Goal: Information Seeking & Learning: Learn about a topic

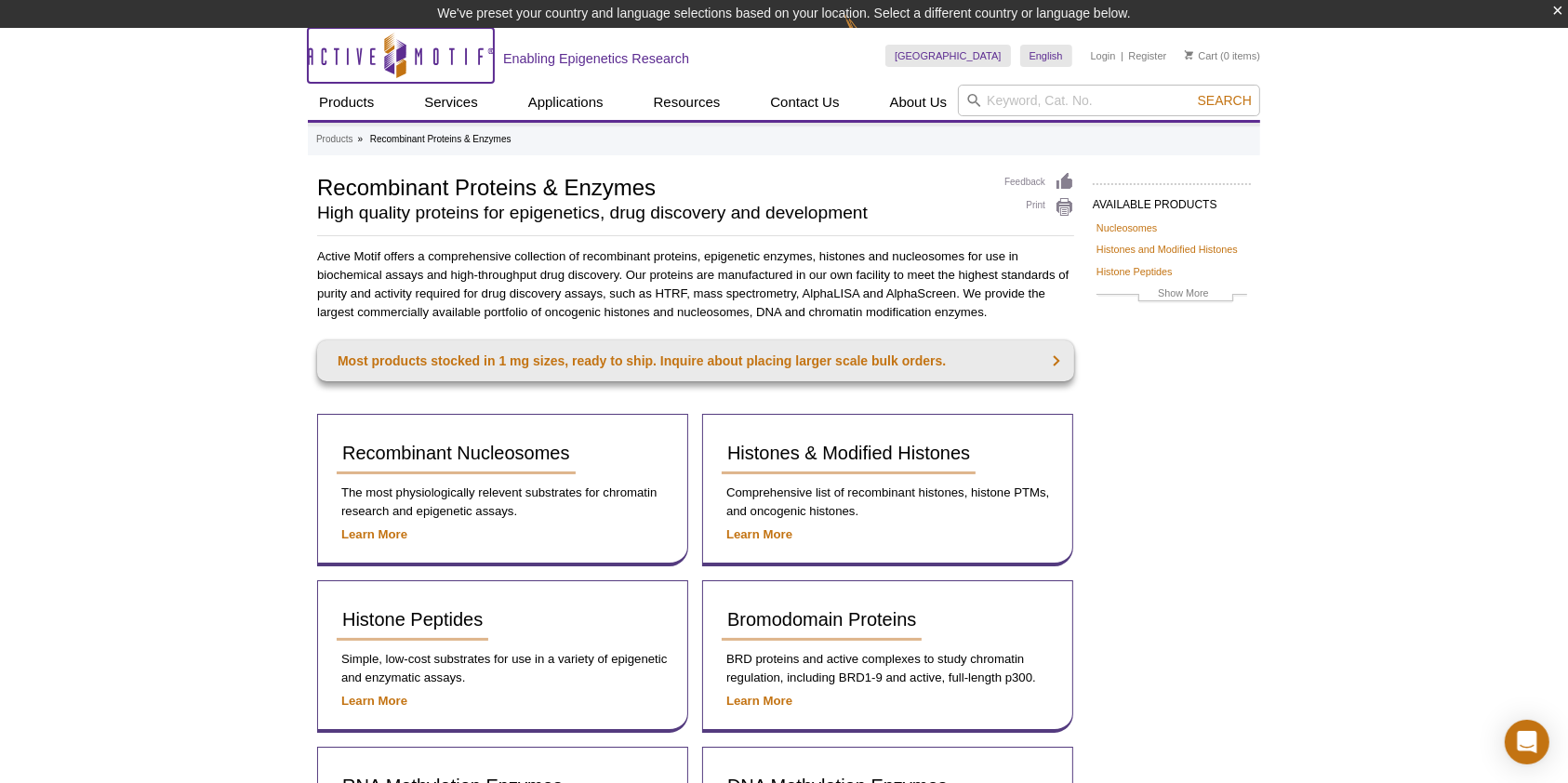
click at [363, 56] on icon "Active Motif Logo" at bounding box center [400, 55] width 186 height 46
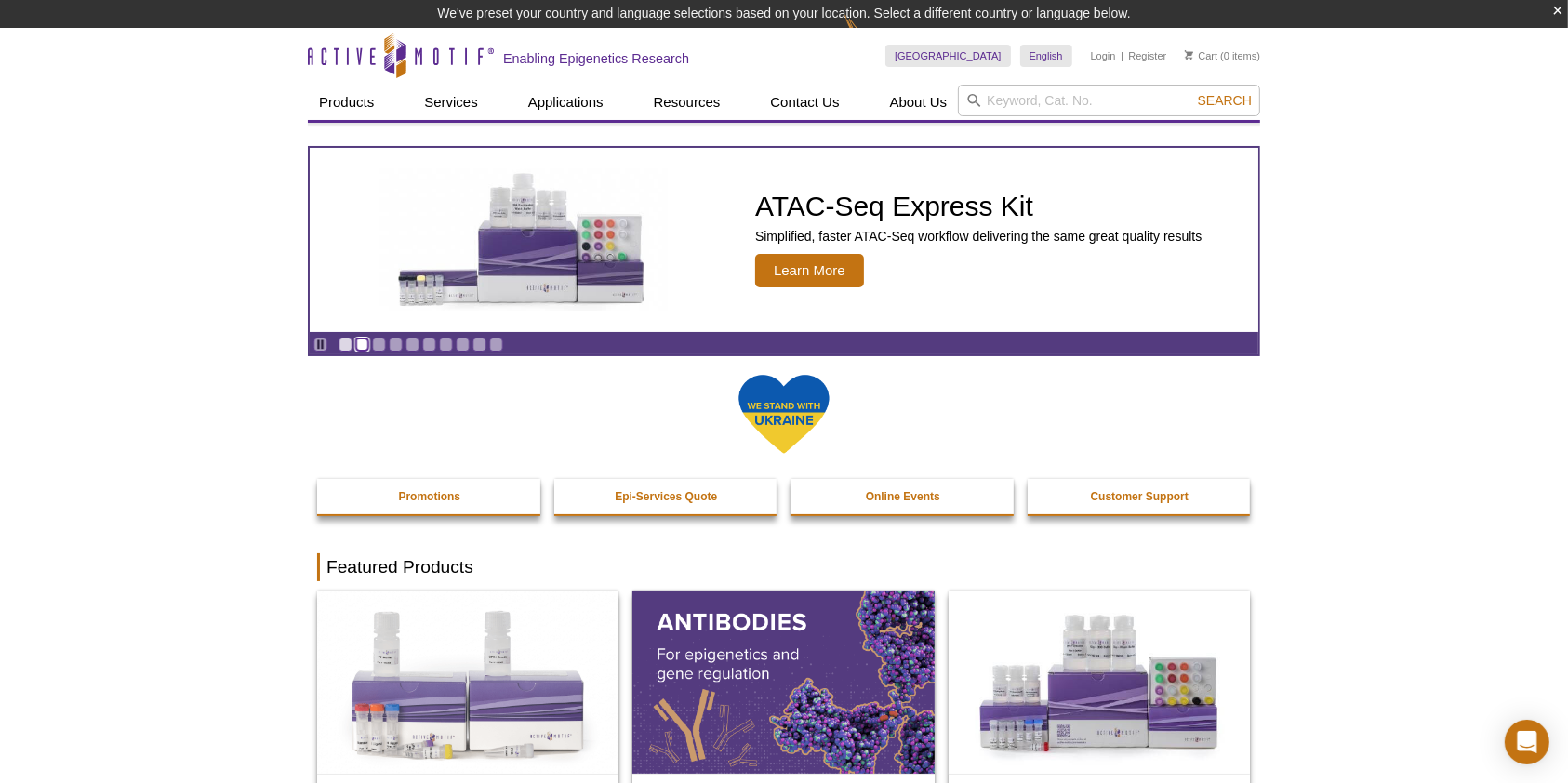
click at [364, 346] on link "Go to slide 2" at bounding box center [362, 345] width 14 height 14
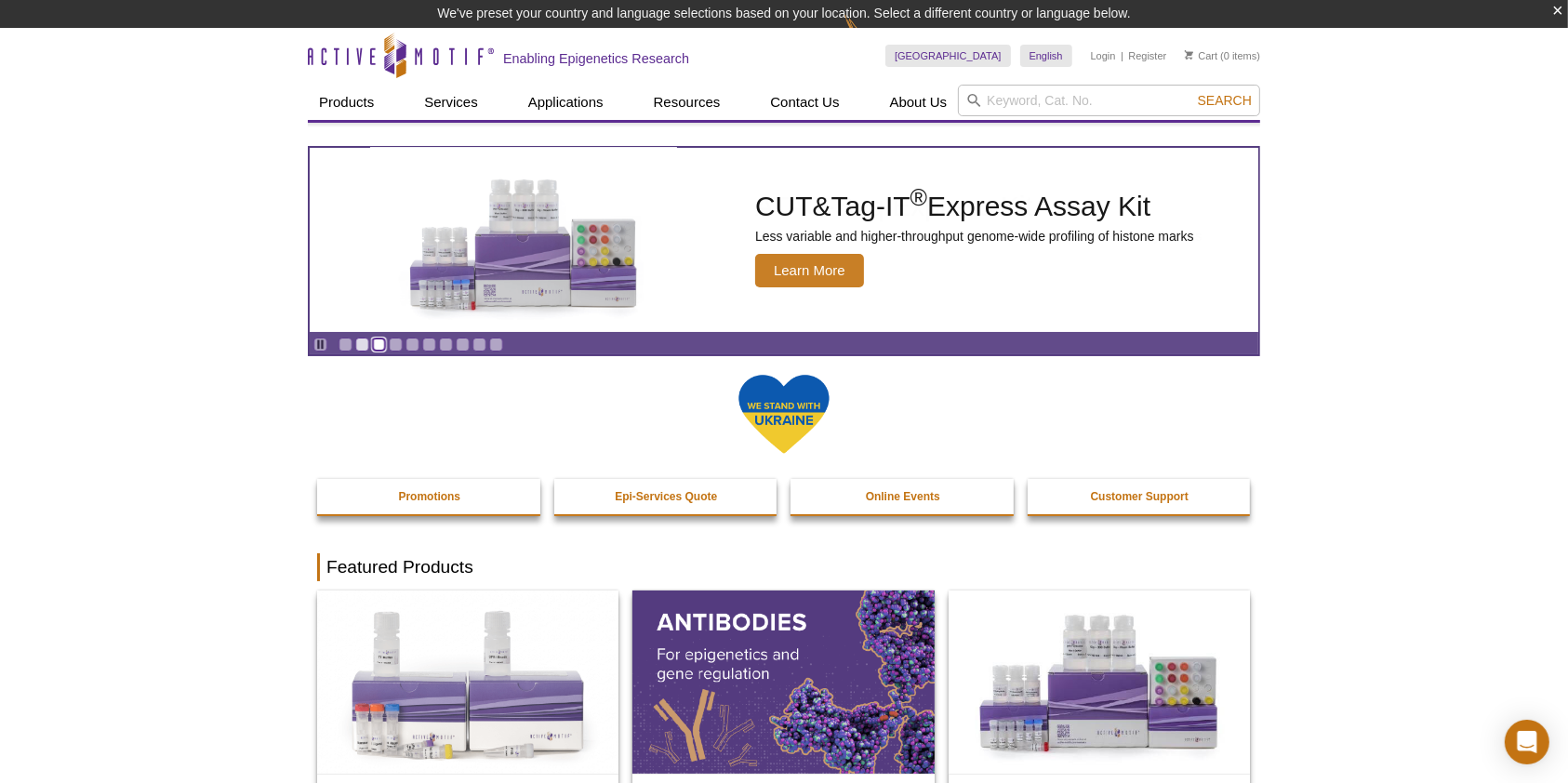
click at [378, 346] on link "Go to slide 3" at bounding box center [379, 345] width 14 height 14
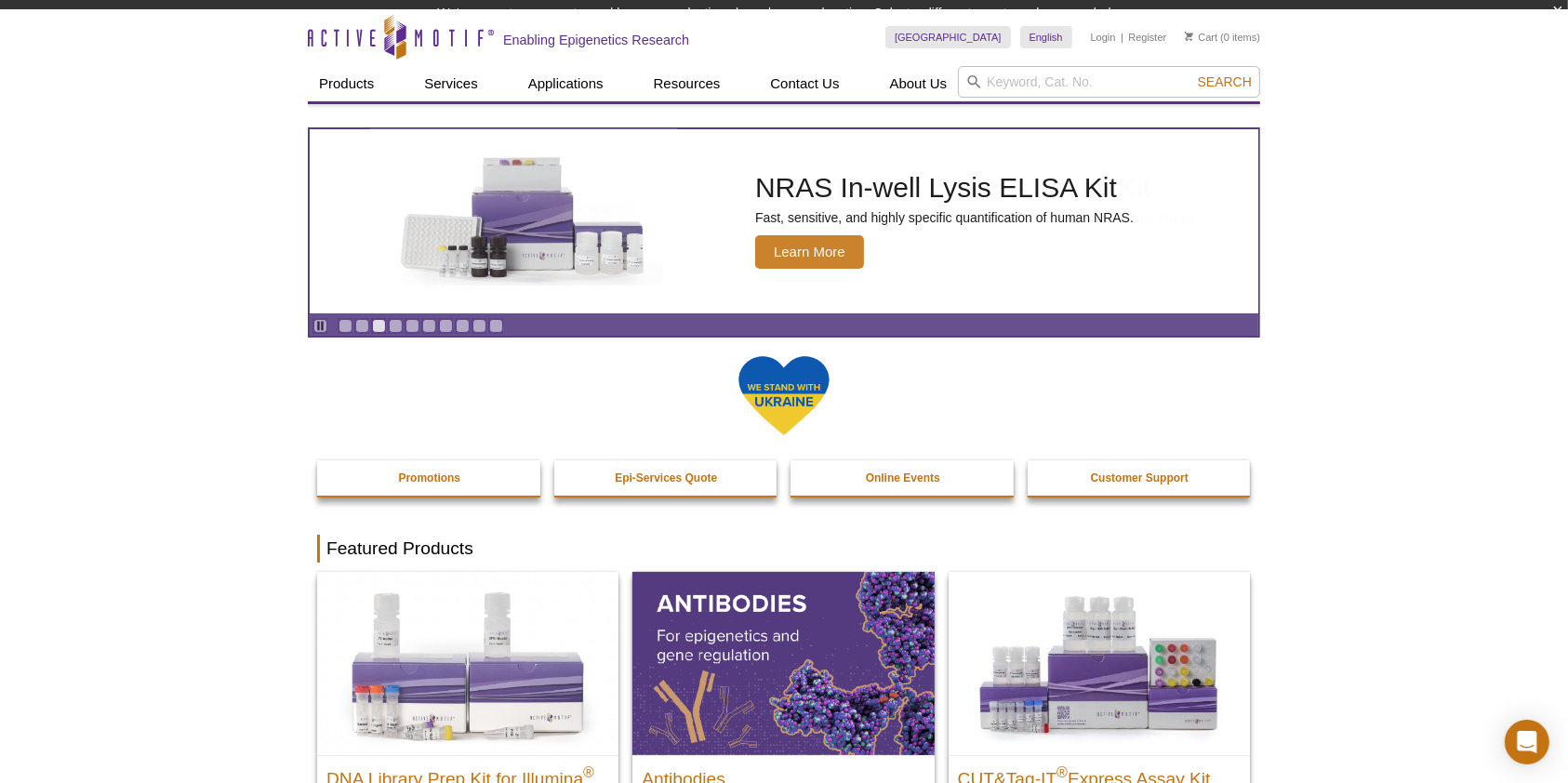
click at [399, 354] on div at bounding box center [784, 407] width 934 height 106
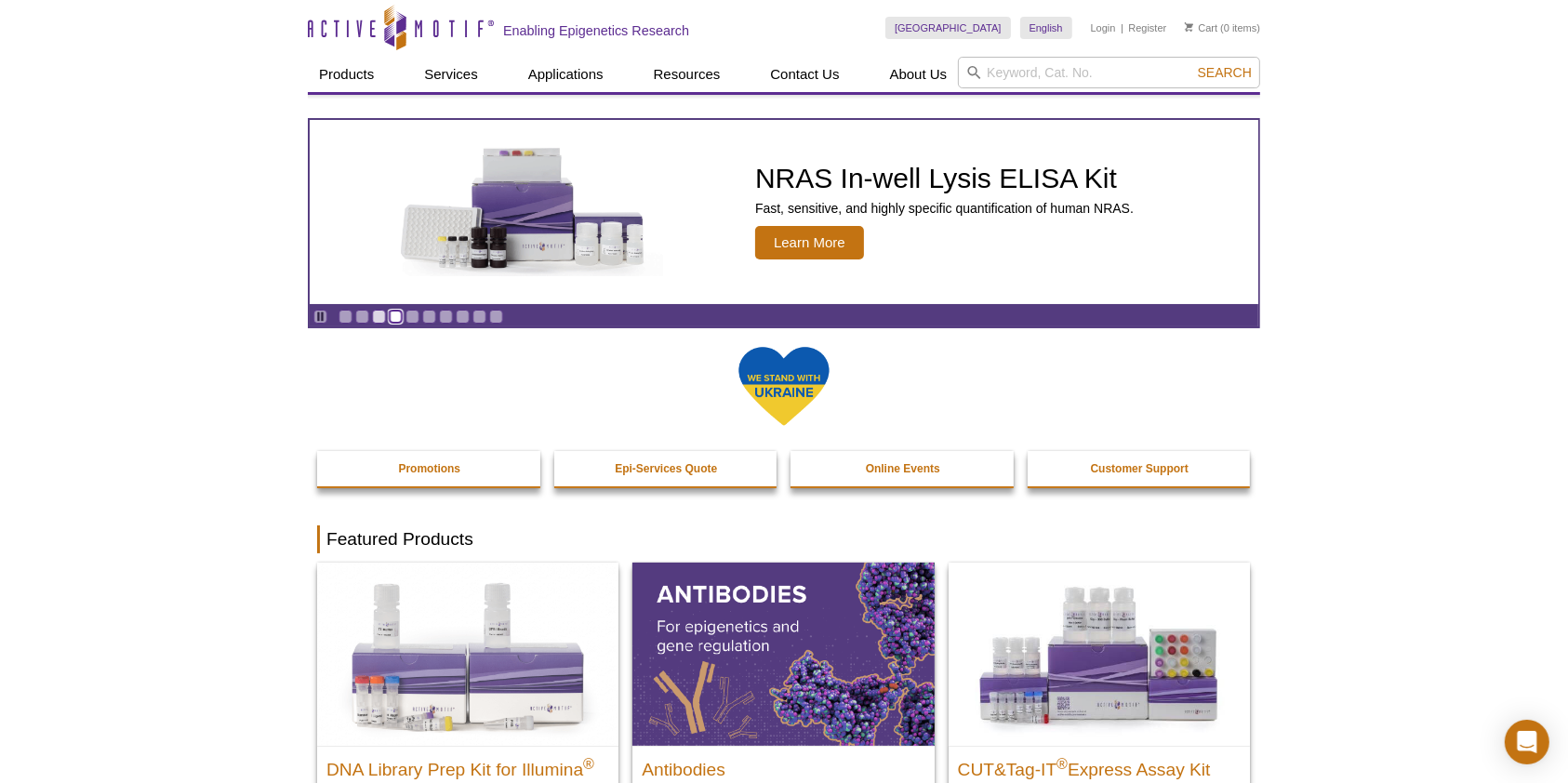
click at [395, 312] on link "Go to slide 4" at bounding box center [395, 317] width 14 height 14
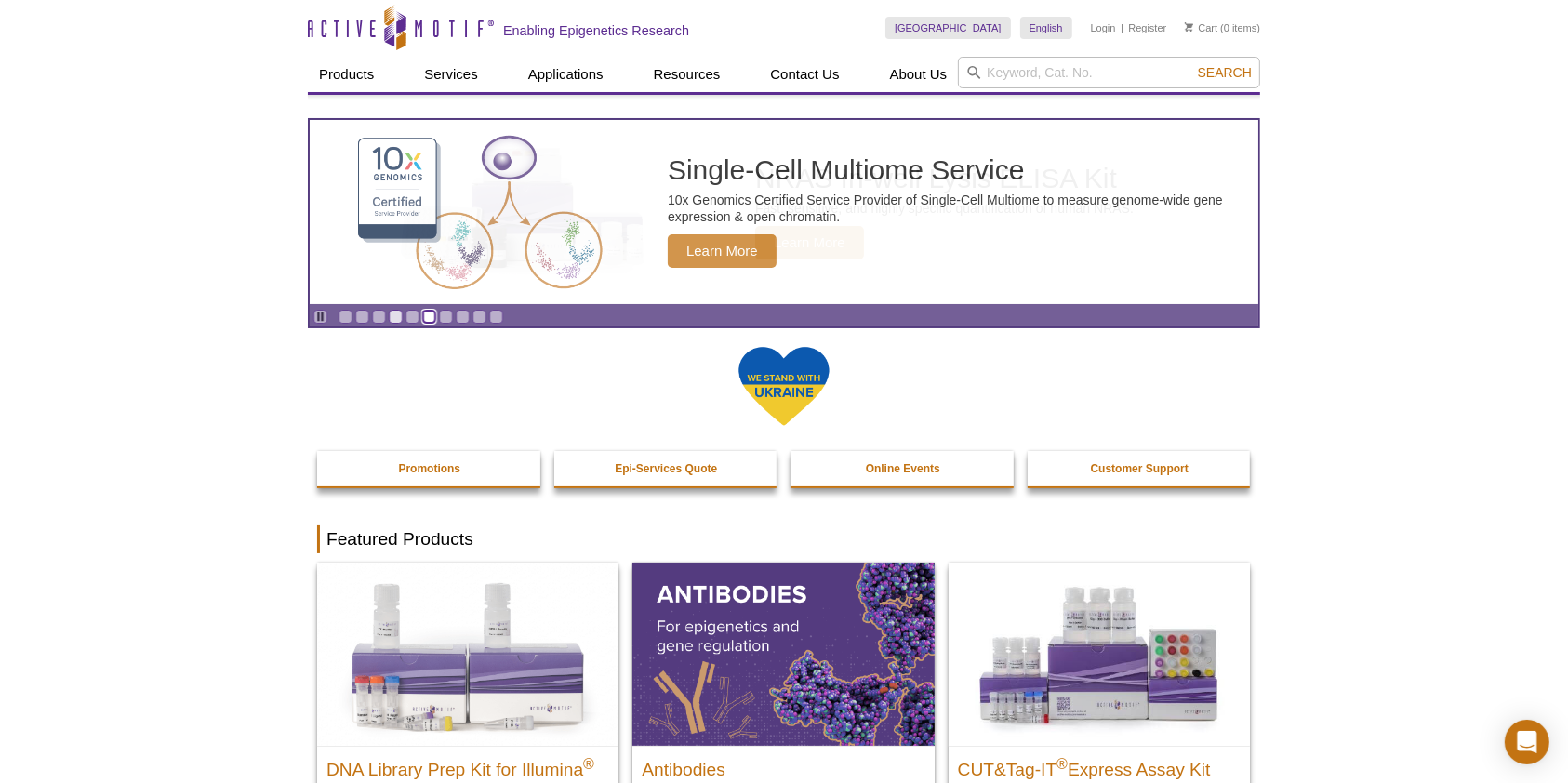
click at [424, 314] on link "Go to slide 6" at bounding box center [429, 317] width 14 height 14
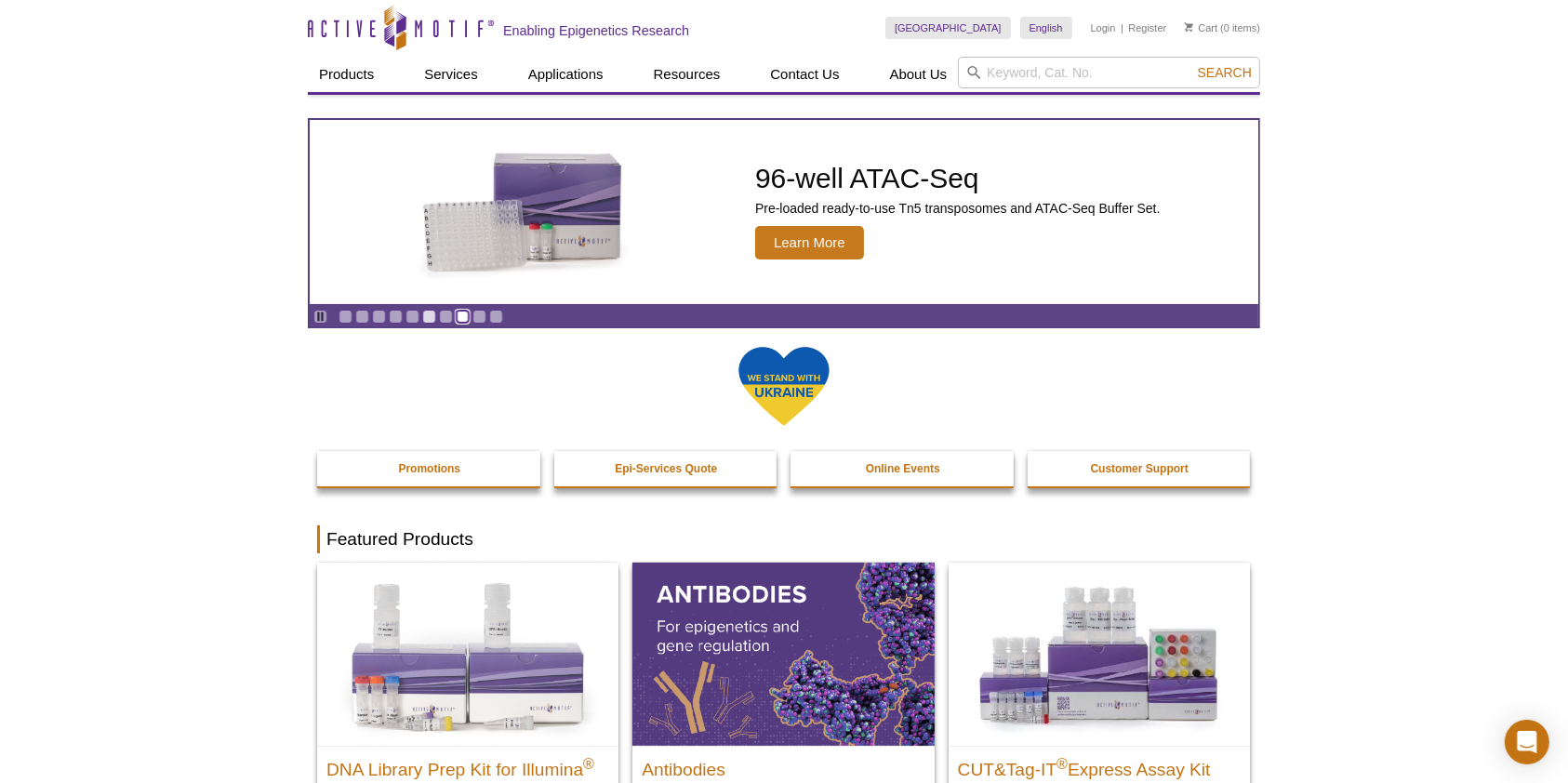
click at [457, 315] on link "Go to slide 8" at bounding box center [463, 317] width 14 height 14
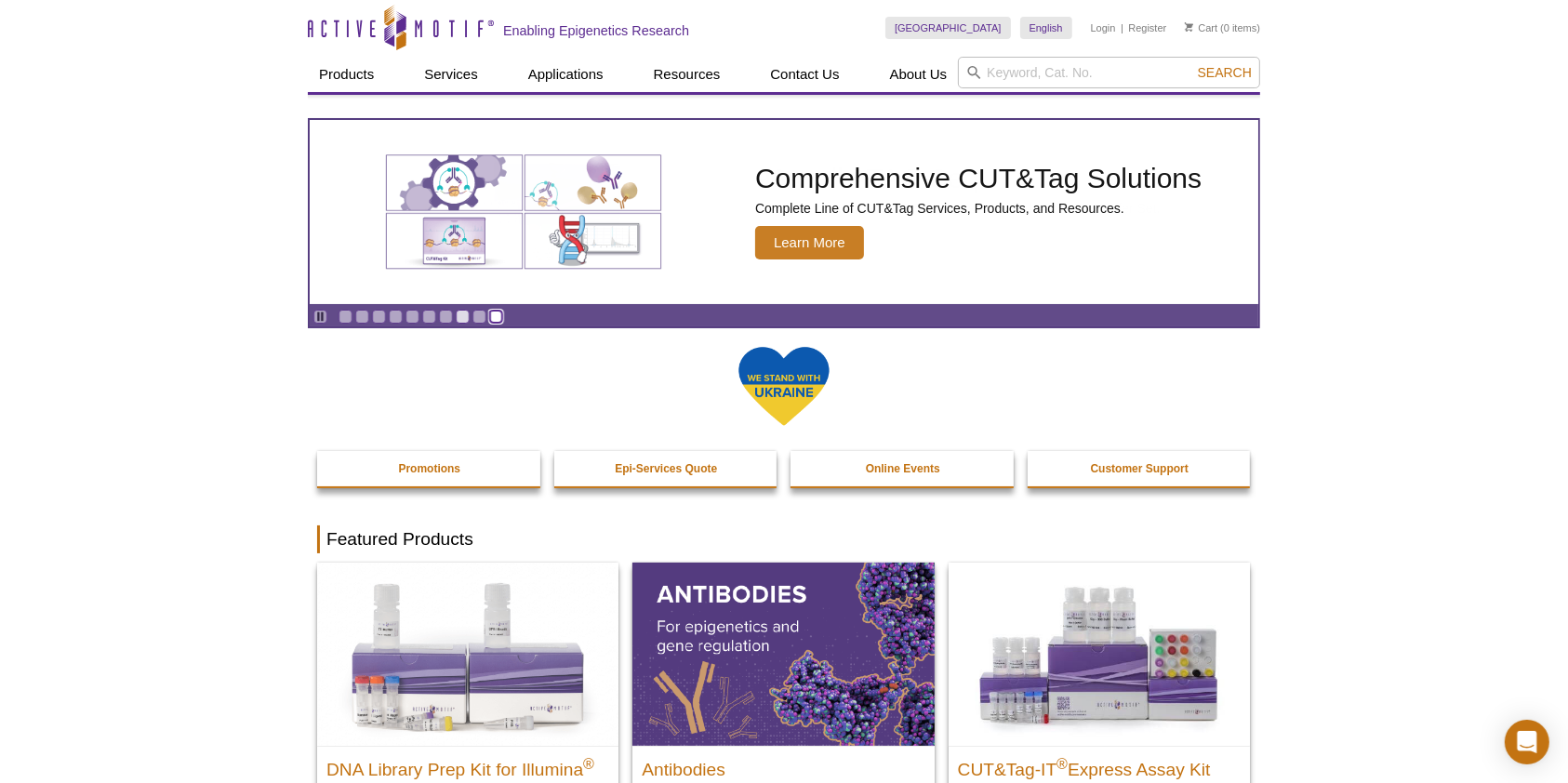
click at [489, 316] on link "Go to slide 10" at bounding box center [496, 317] width 14 height 14
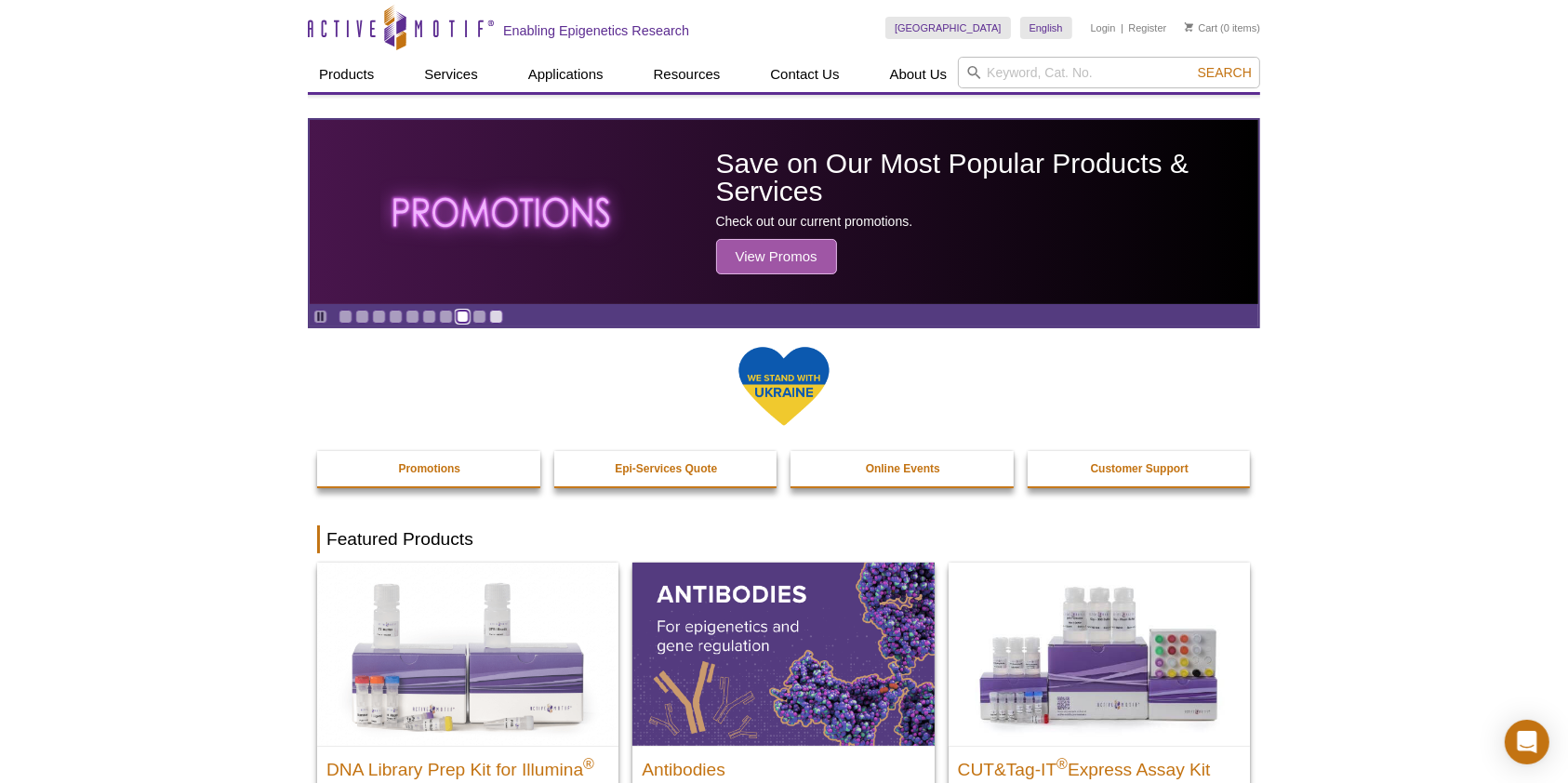
click at [464, 318] on link "Go to slide 8" at bounding box center [463, 317] width 14 height 14
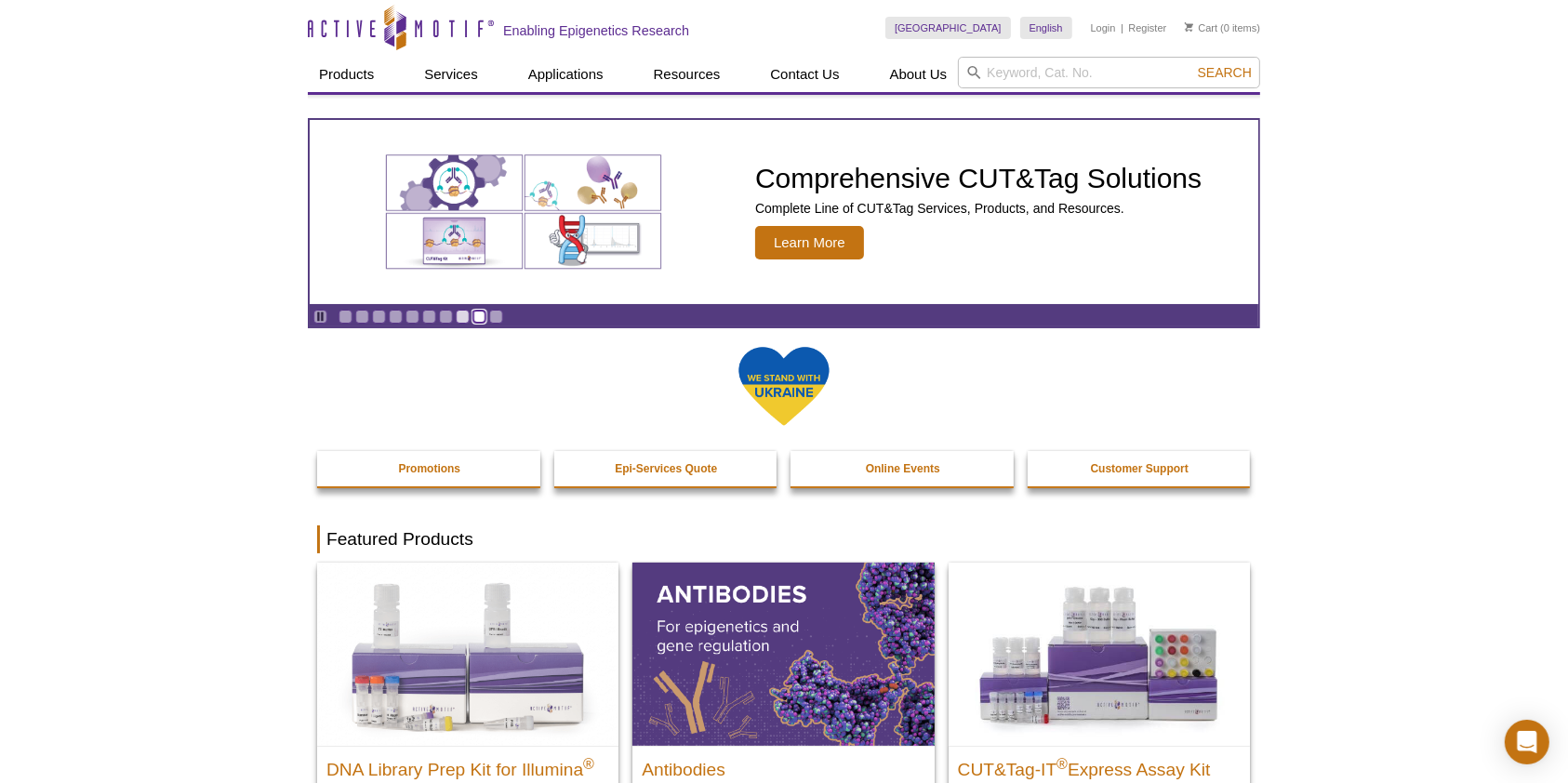
click at [481, 317] on link "Go to slide 9" at bounding box center [479, 317] width 14 height 14
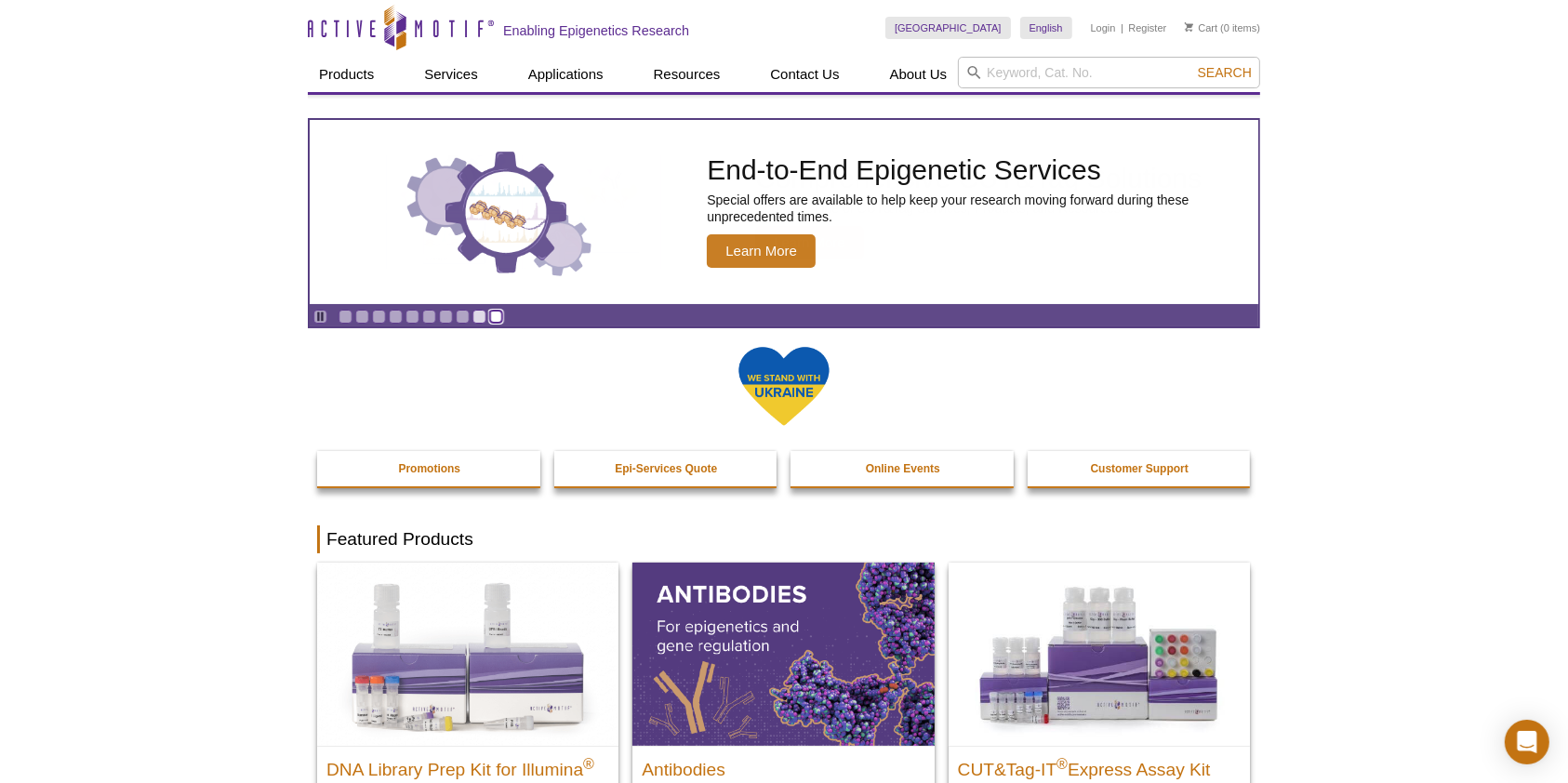
click at [491, 317] on link "Go to slide 10" at bounding box center [496, 317] width 14 height 14
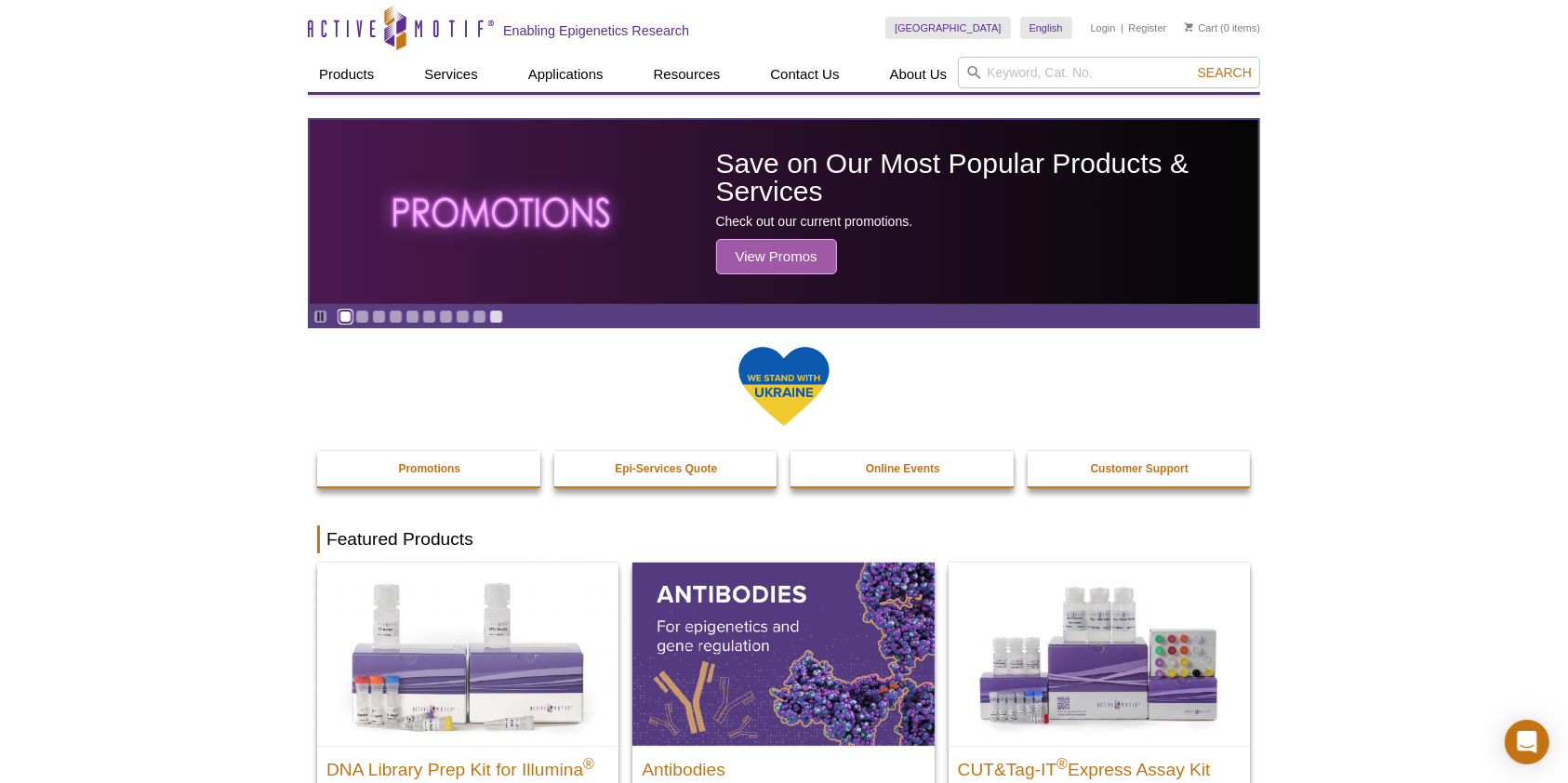
click at [343, 322] on link "Go to slide 1" at bounding box center [346, 317] width 14 height 14
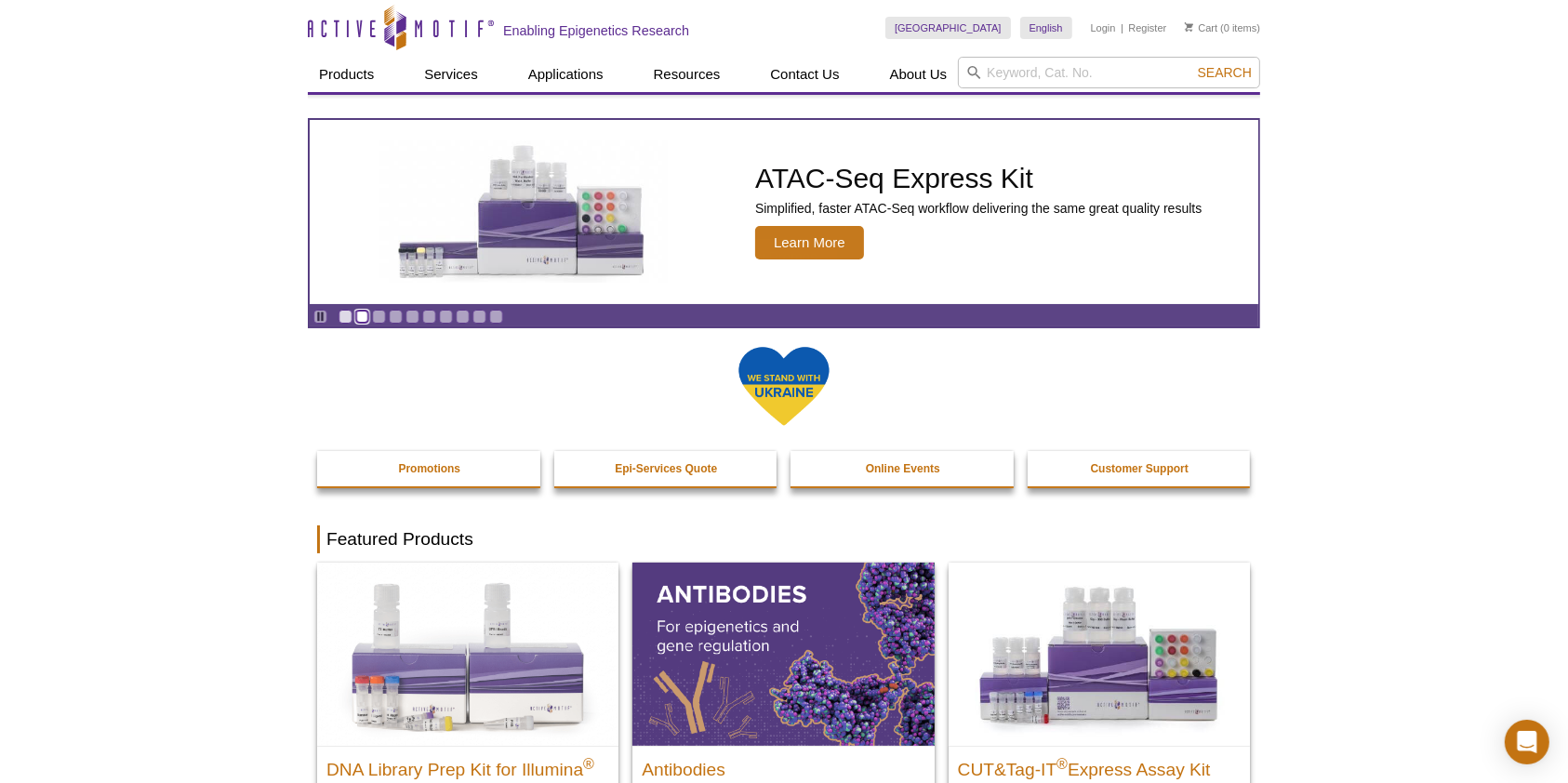
click at [361, 318] on link "Go to slide 2" at bounding box center [362, 317] width 14 height 14
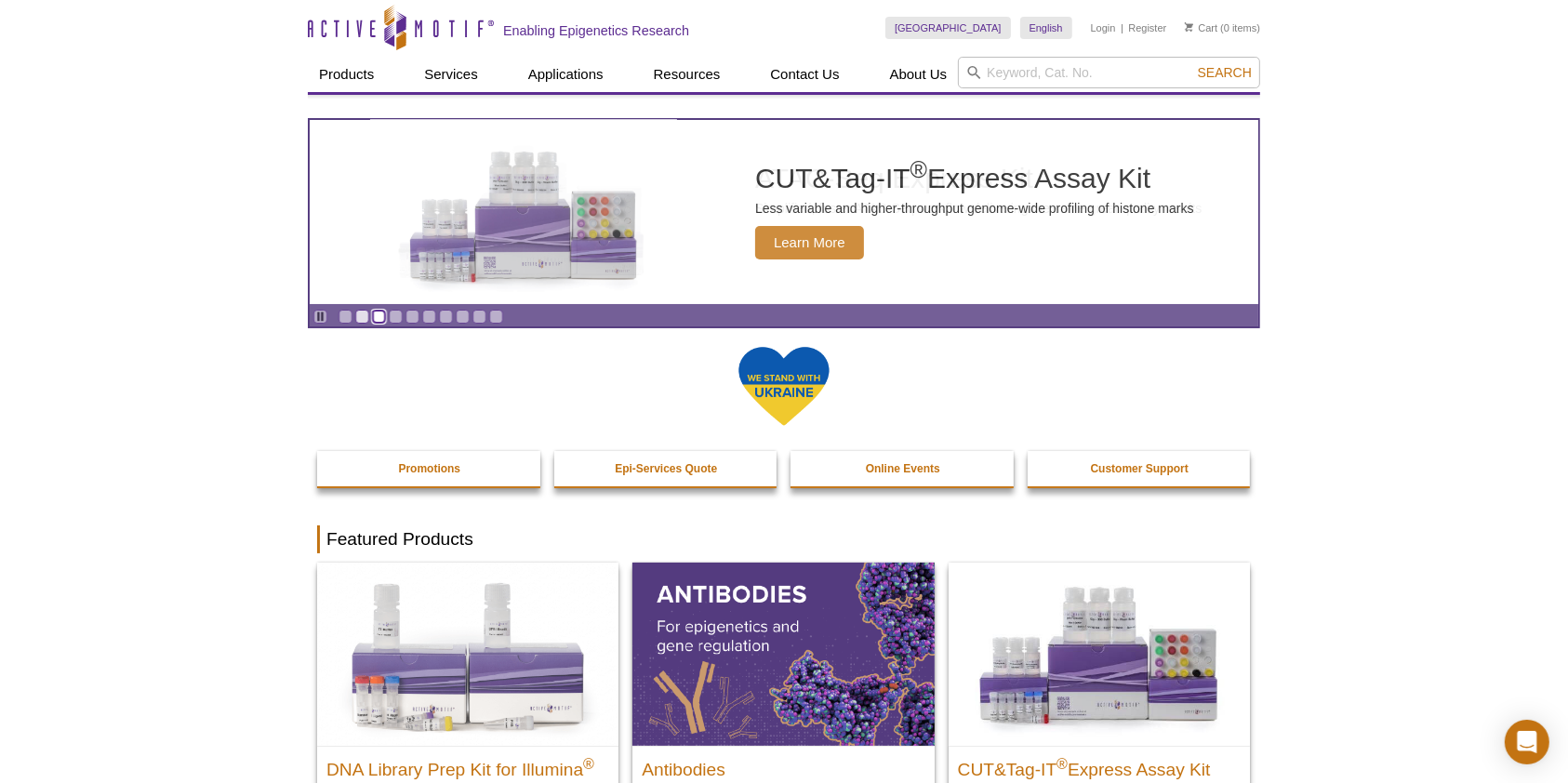
click at [383, 319] on link "Go to slide 3" at bounding box center [379, 317] width 14 height 14
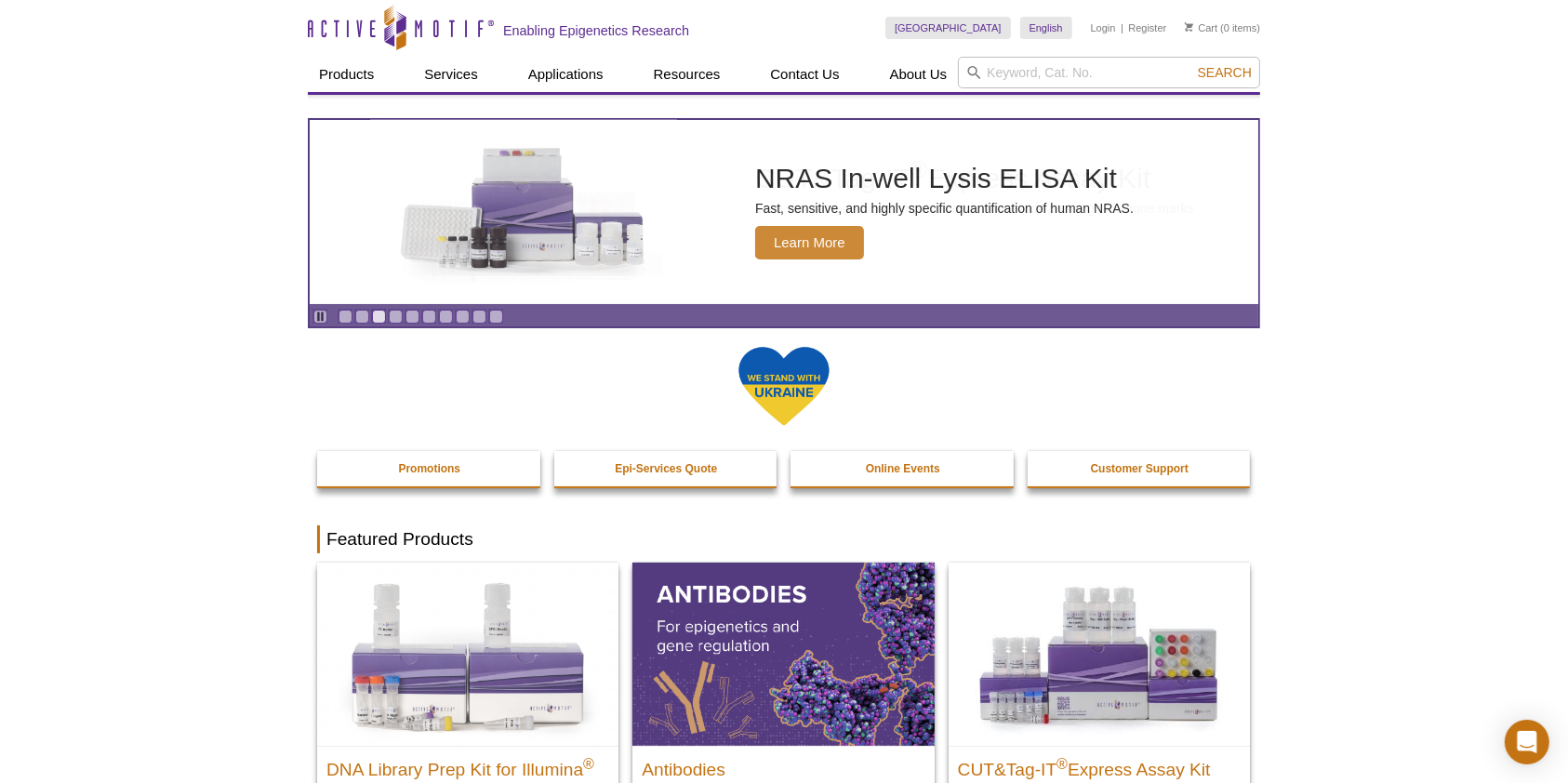
click at [402, 320] on div "Pause Go to slide 1 Go to slide 2 Go to slide 3 Go to slide 4 Go to slide 5 Go …" at bounding box center [408, 316] width 197 height 20
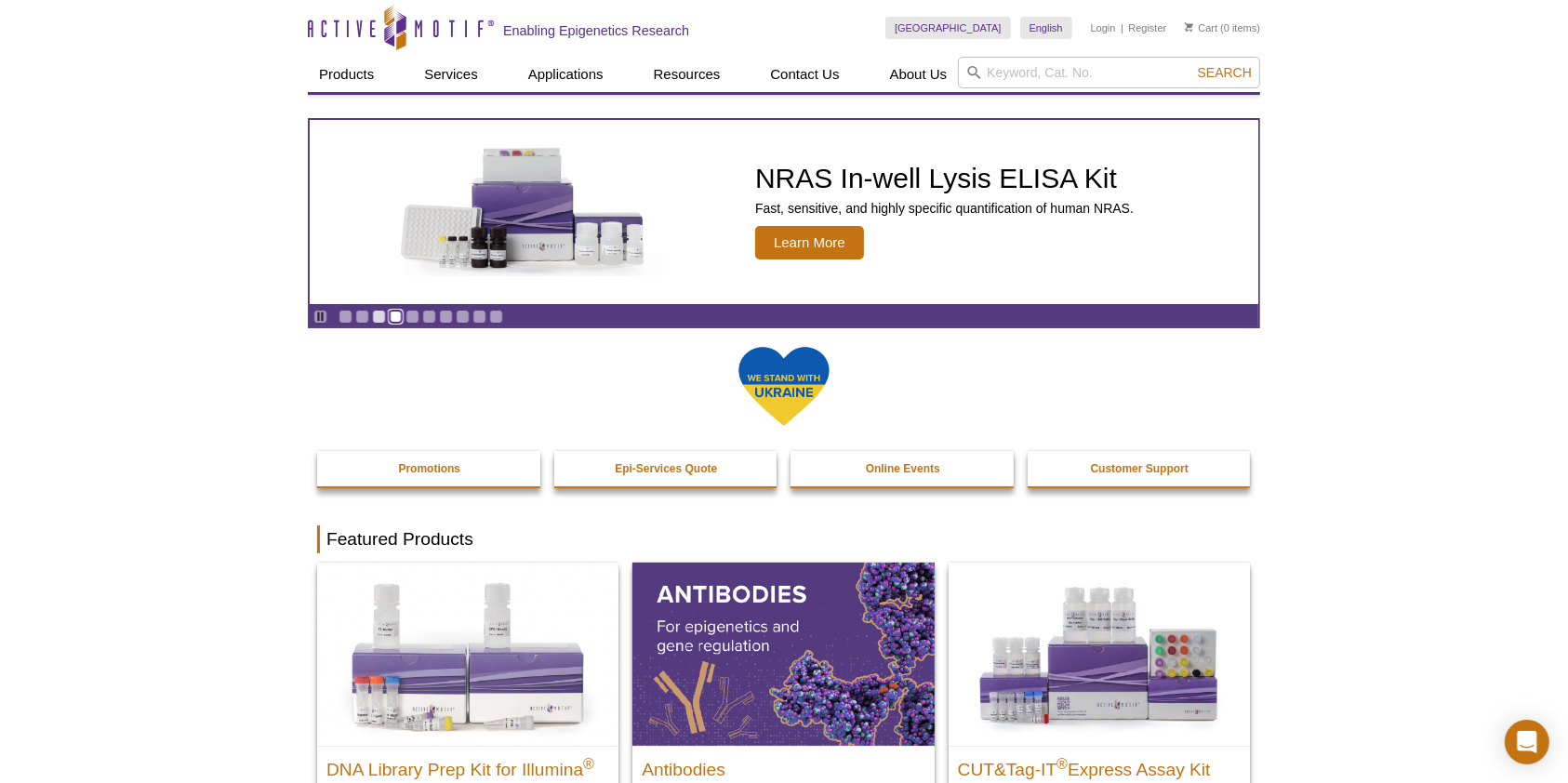
click at [389, 321] on link "Go to slide 4" at bounding box center [395, 317] width 14 height 14
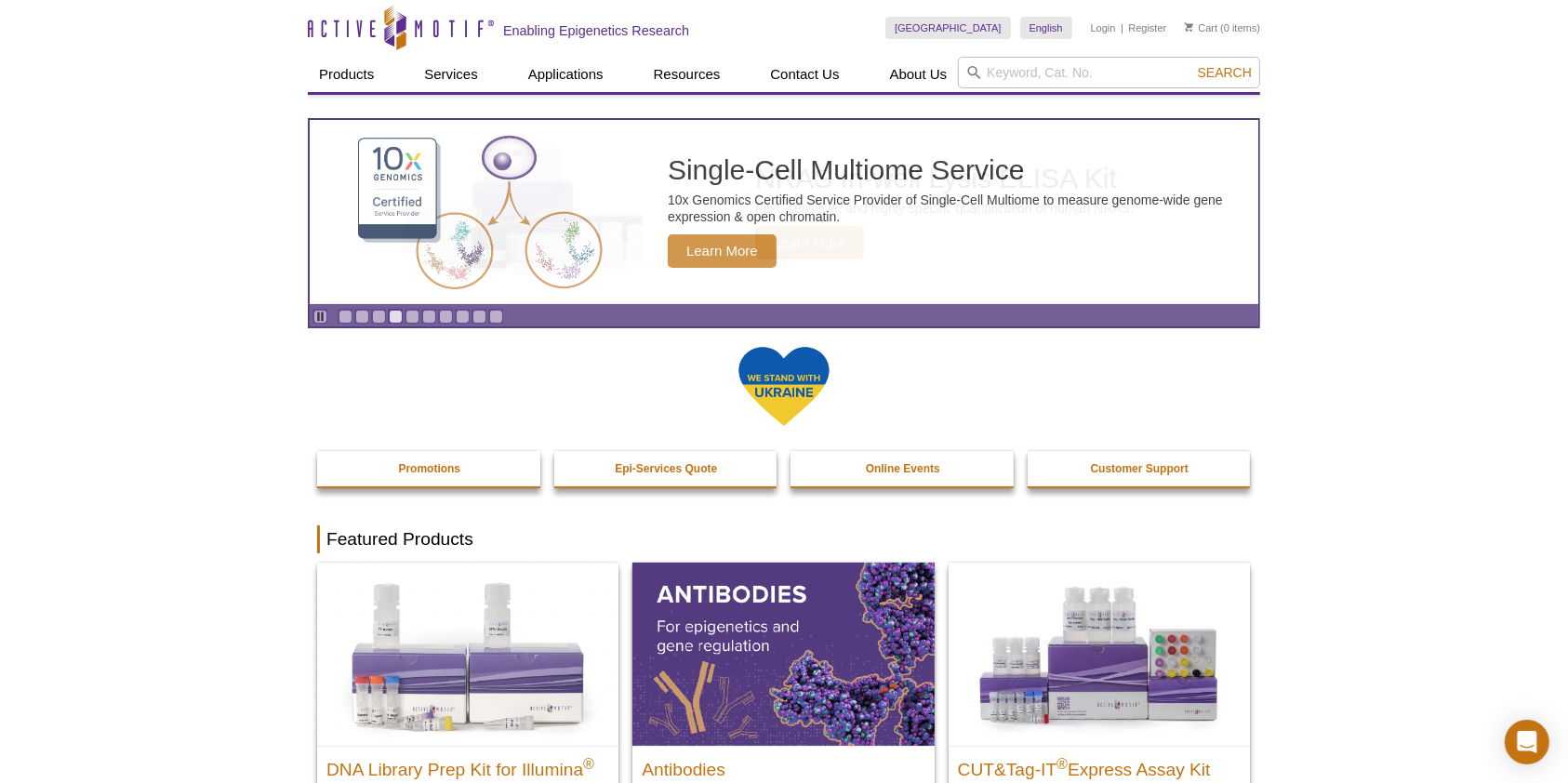
click at [419, 319] on div "Pause Go to slide 1 Go to slide 2 Go to slide 3 Go to slide 4 Go to slide 5 Go …" at bounding box center [408, 316] width 197 height 20
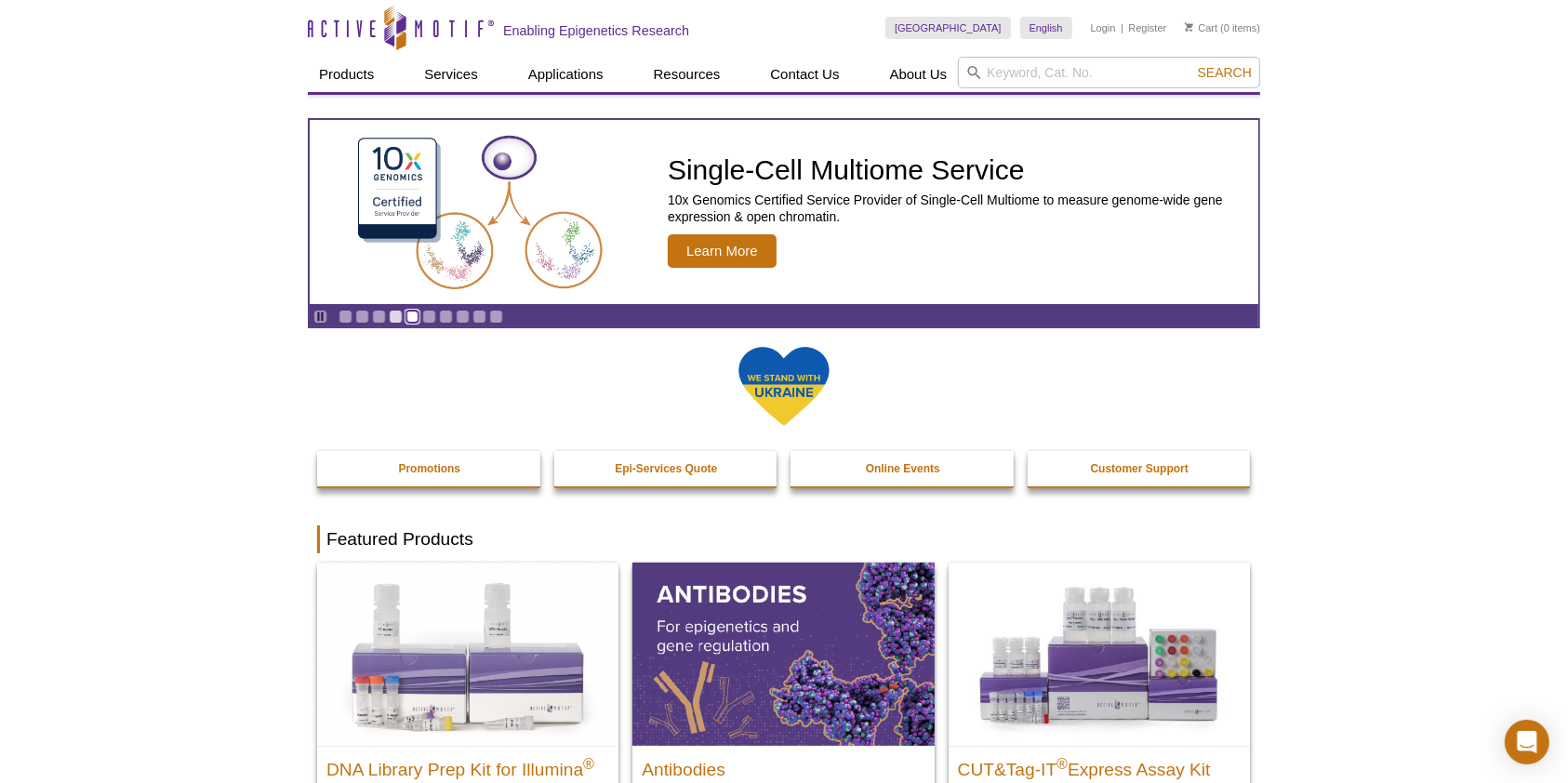
click at [416, 319] on link "Go to slide 5" at bounding box center [412, 317] width 14 height 14
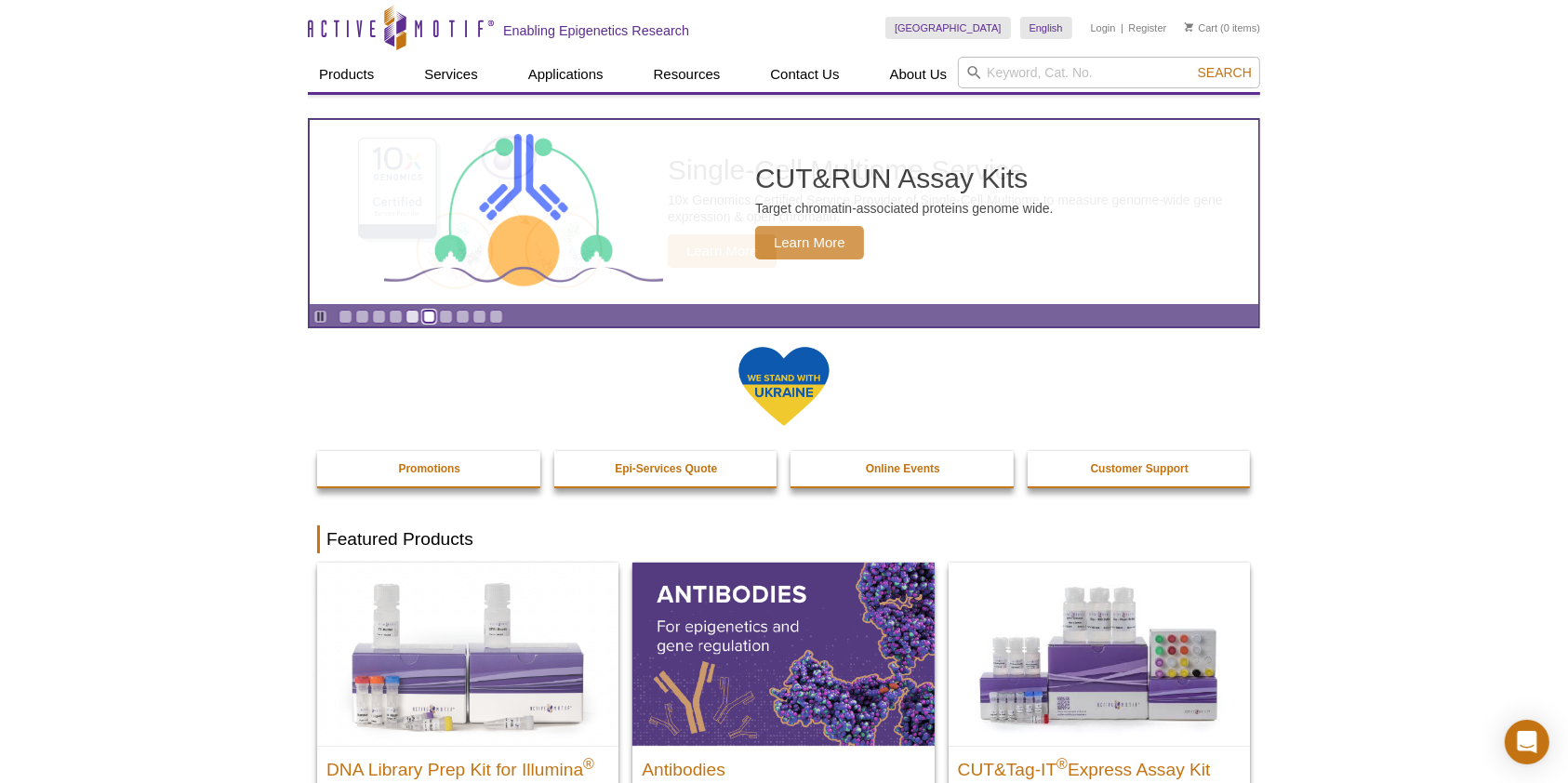
click at [423, 318] on link "Go to slide 6" at bounding box center [429, 317] width 14 height 14
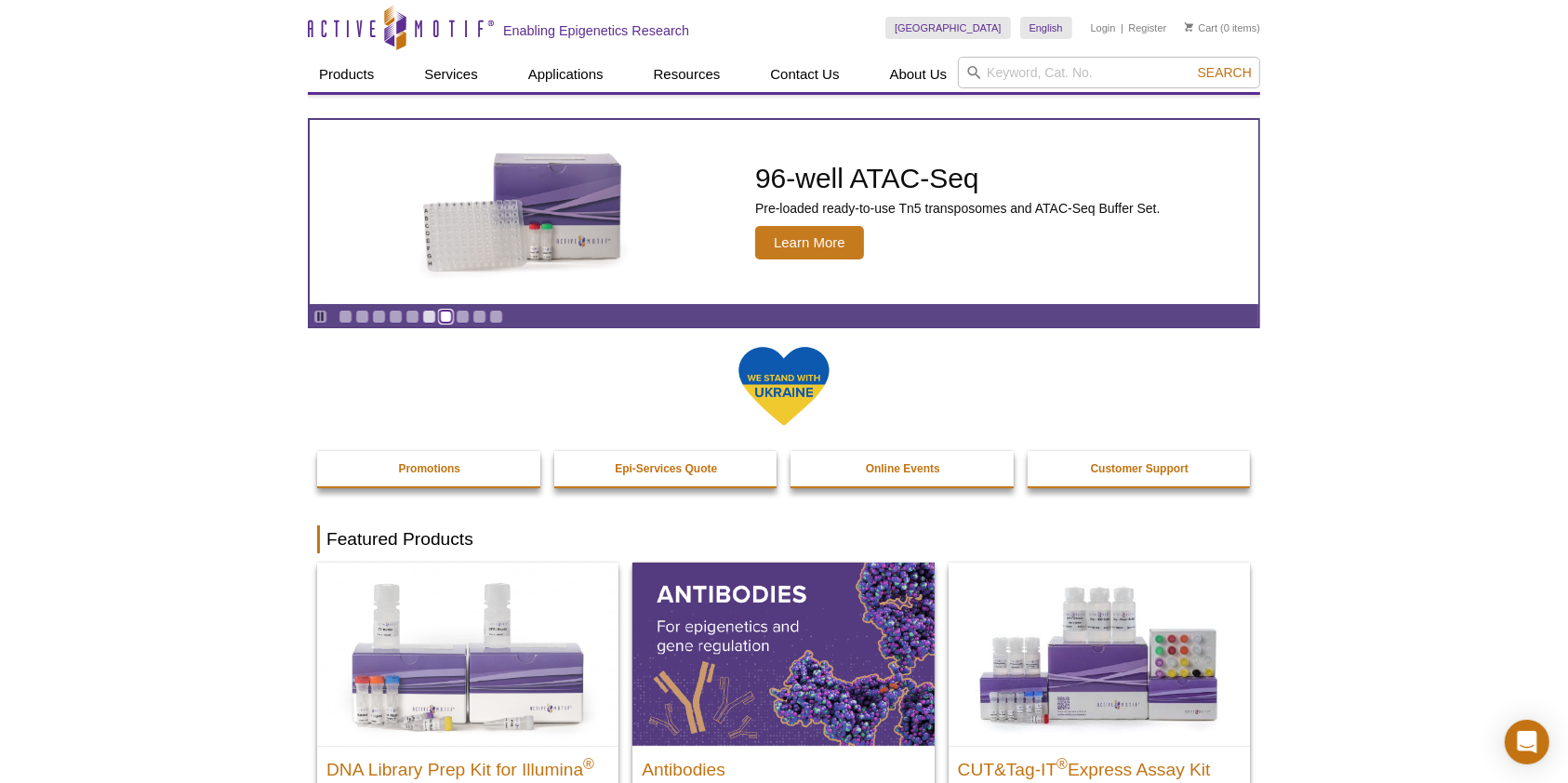
click at [439, 318] on link "Go to slide 7" at bounding box center [446, 317] width 14 height 14
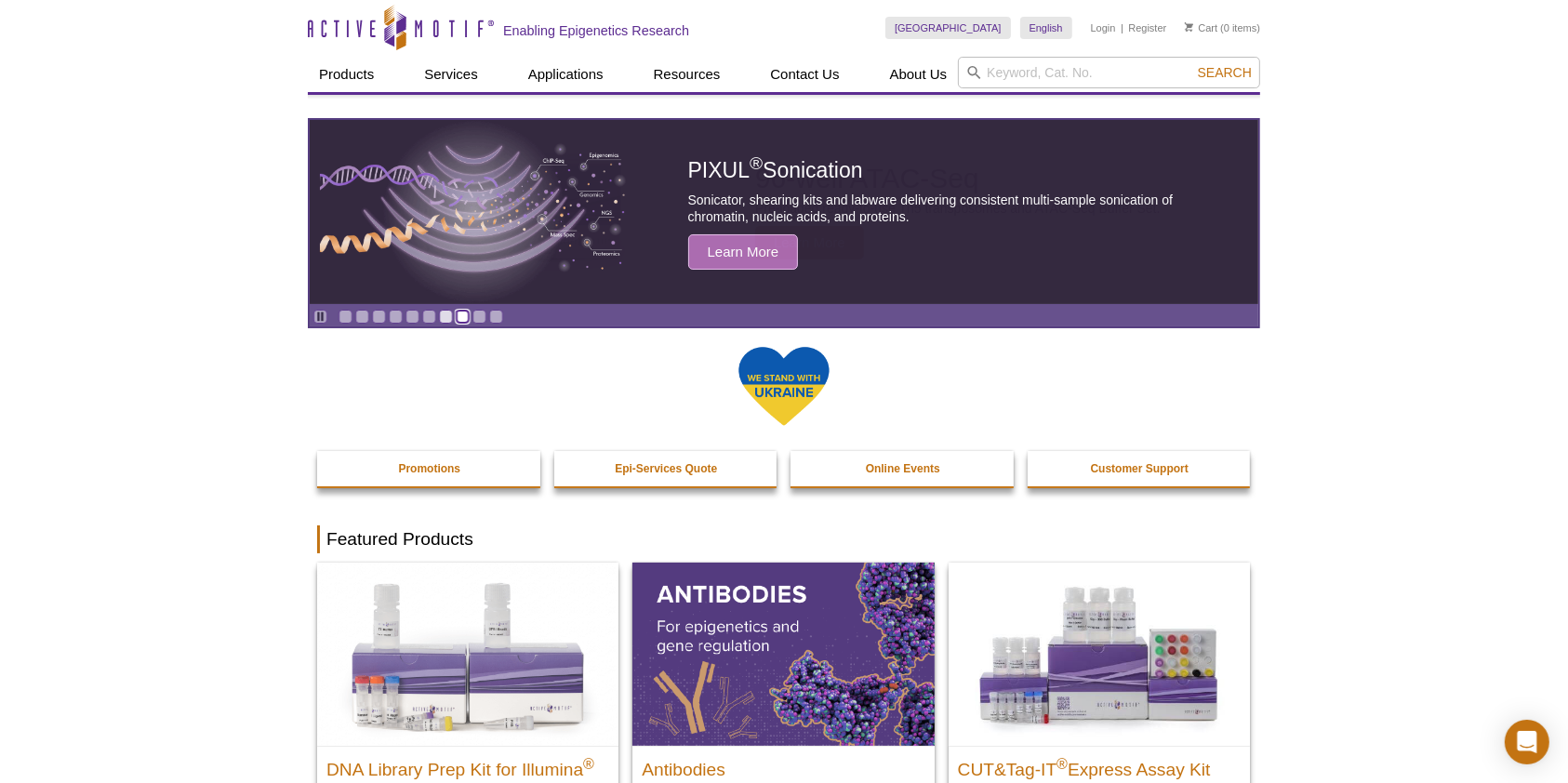
click at [458, 318] on link "Go to slide 8" at bounding box center [463, 317] width 14 height 14
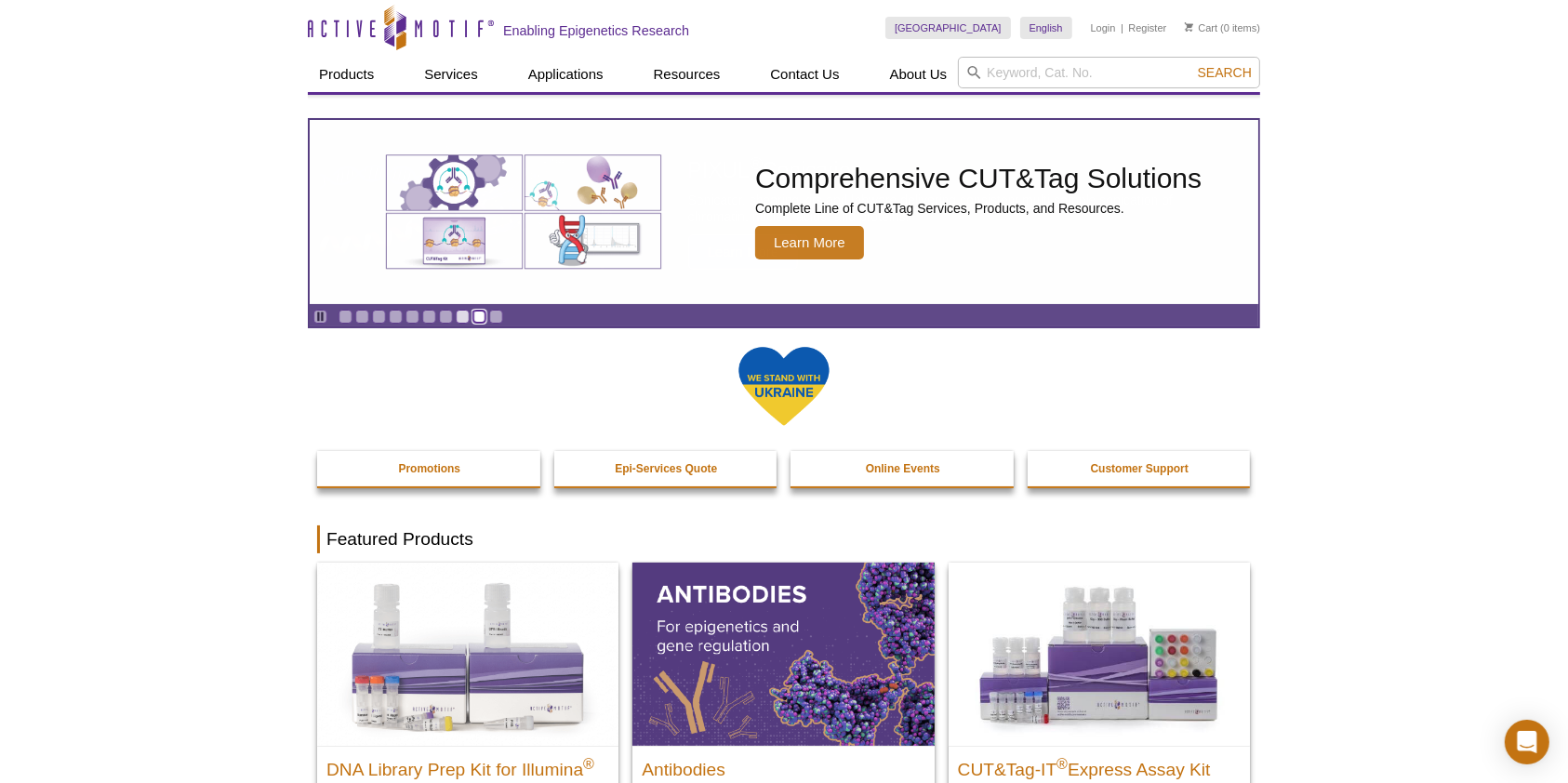
click at [484, 318] on link "Go to slide 9" at bounding box center [479, 317] width 14 height 14
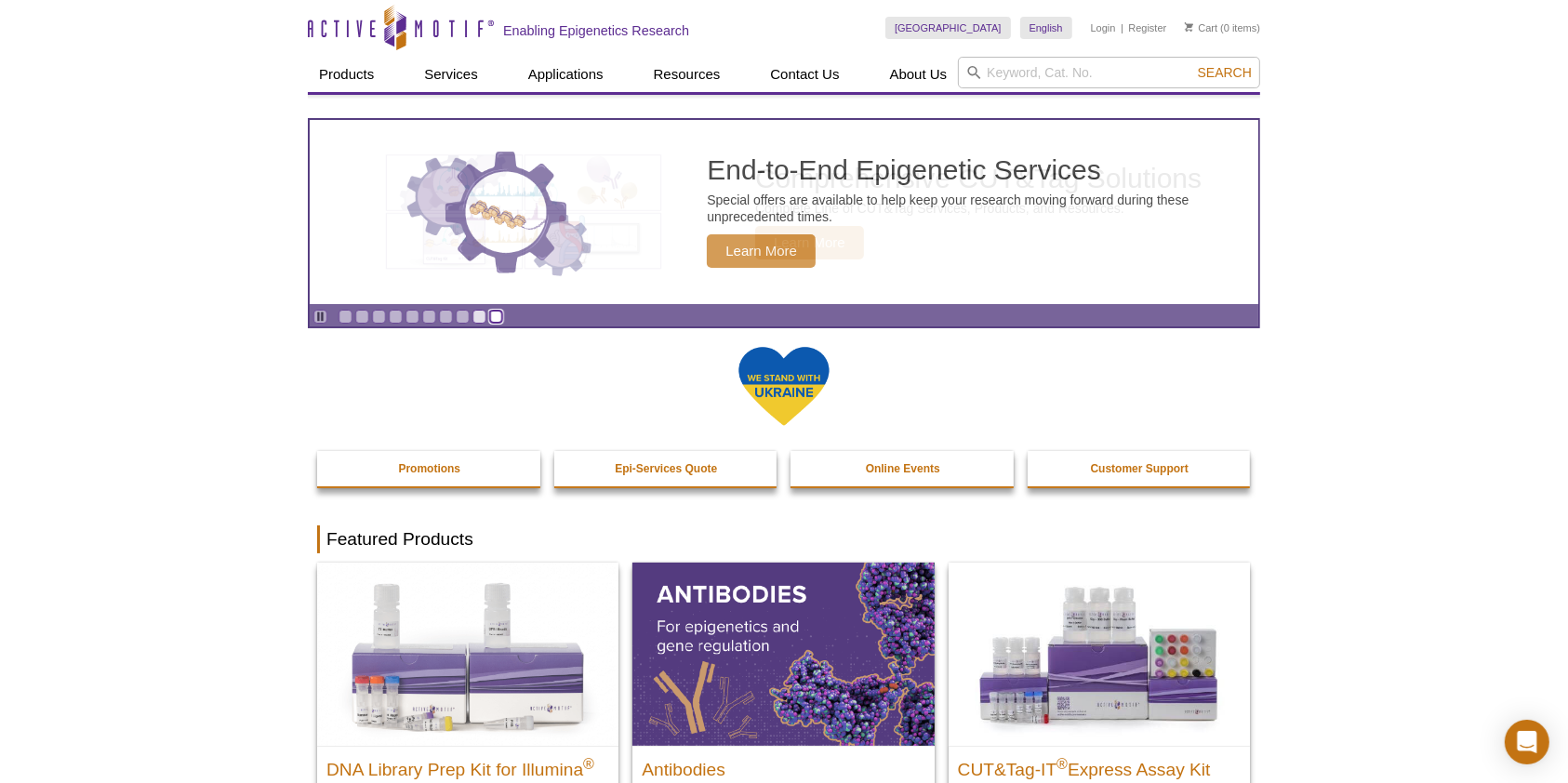
click at [491, 318] on link "Go to slide 10" at bounding box center [496, 317] width 14 height 14
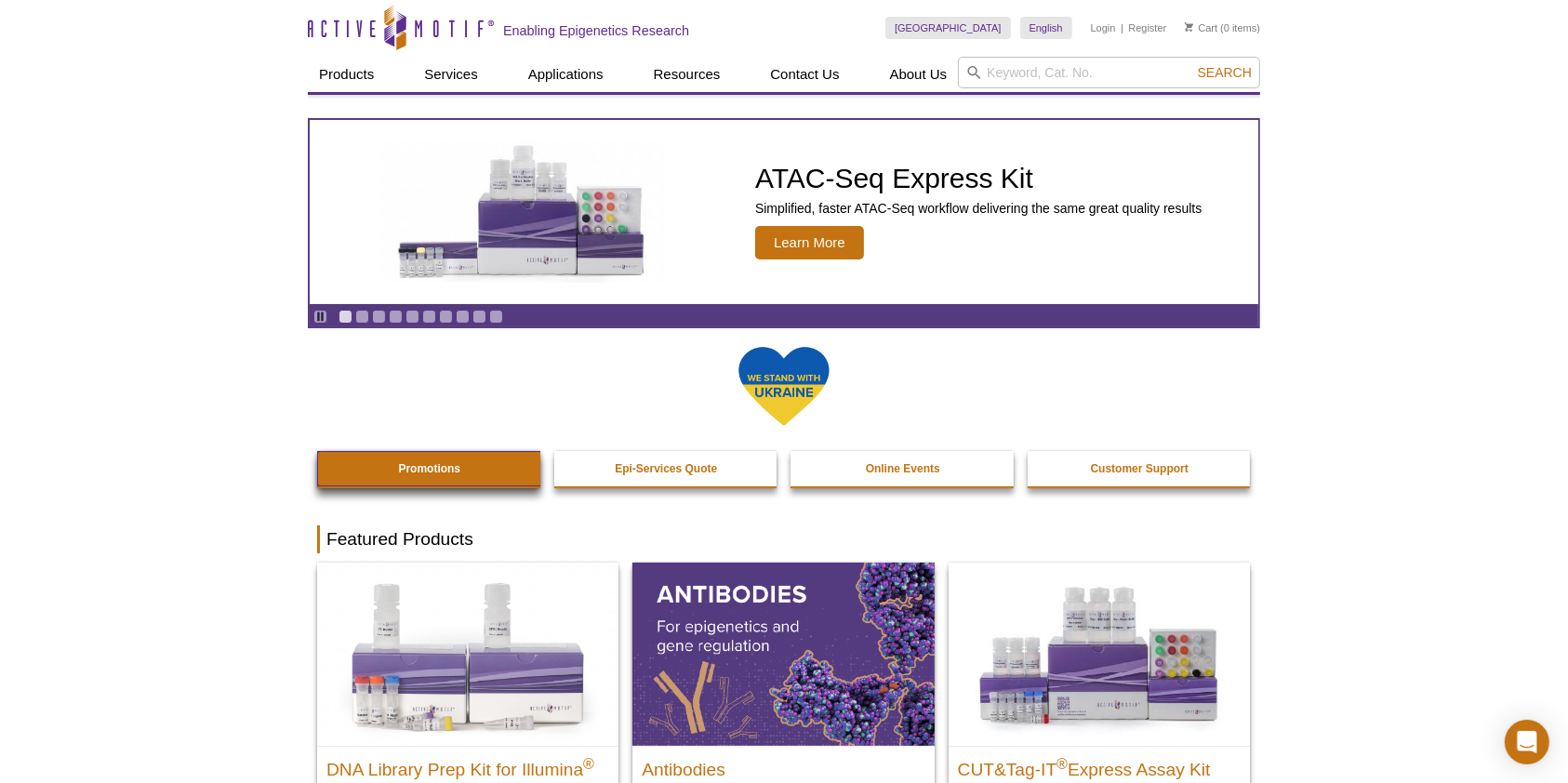
click at [425, 486] on link "Promotions" at bounding box center [429, 468] width 225 height 35
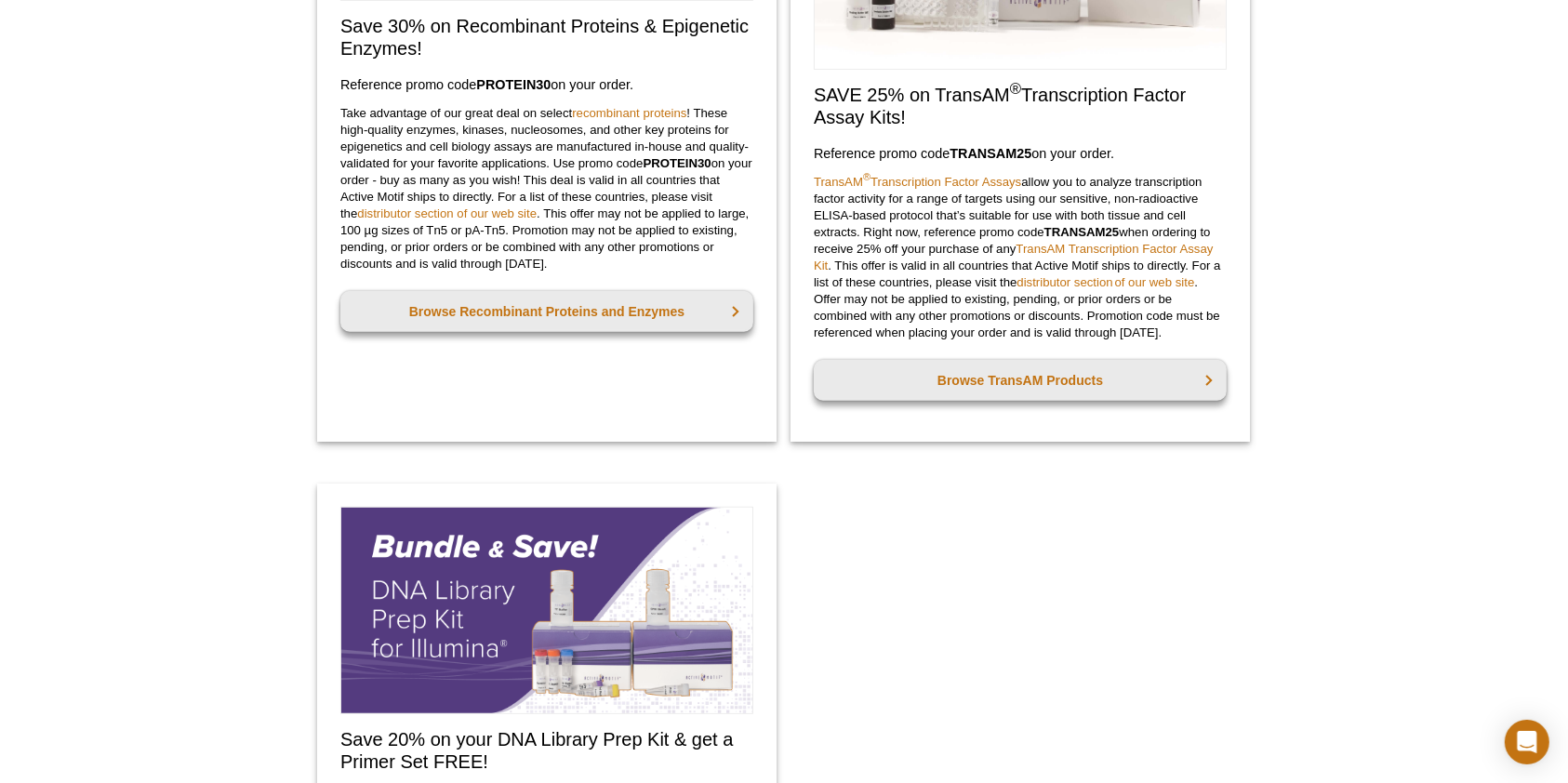
scroll to position [1240, 0]
